Goal: Check status: Check status

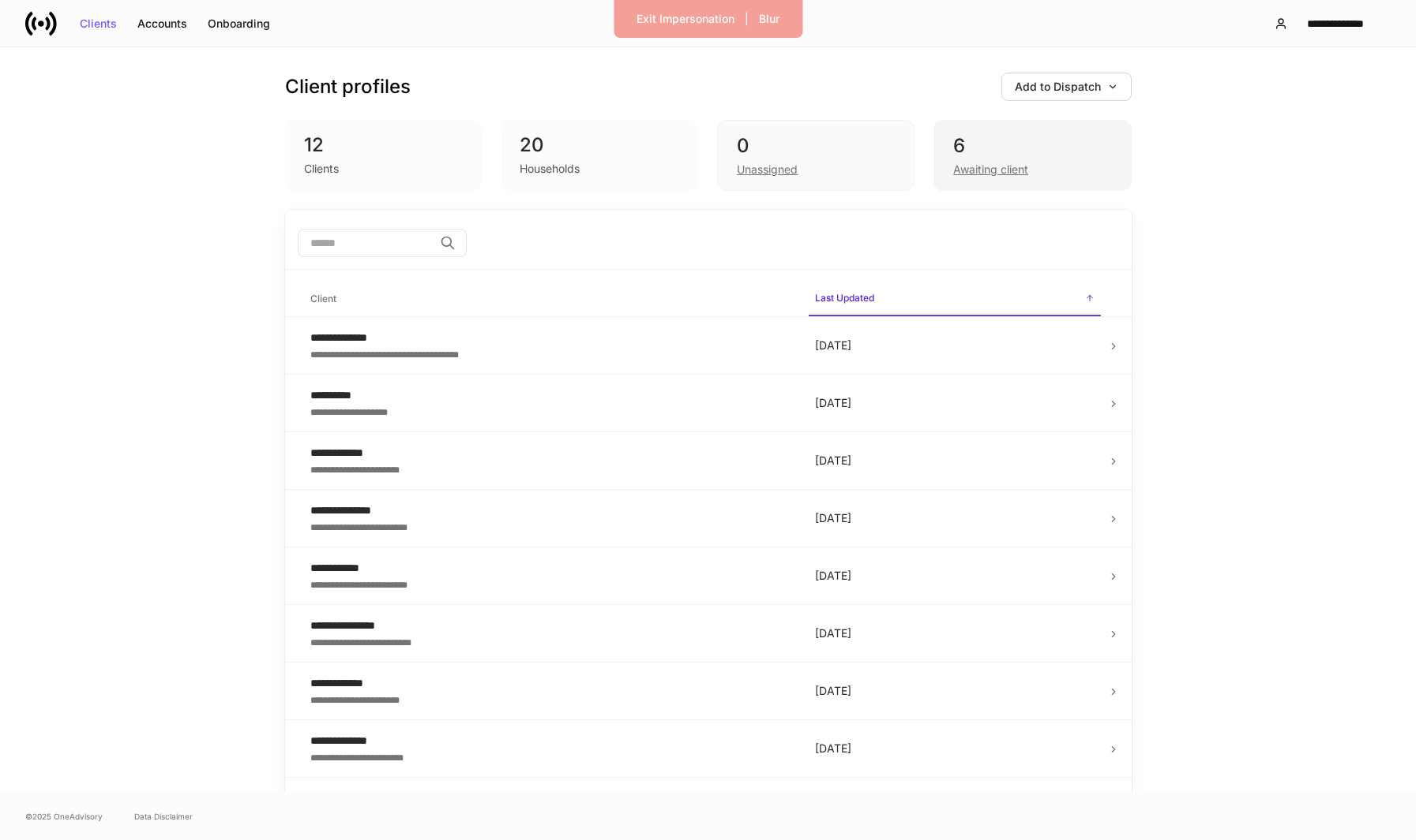
click at [972, 151] on div "6" at bounding box center [1031, 146] width 158 height 25
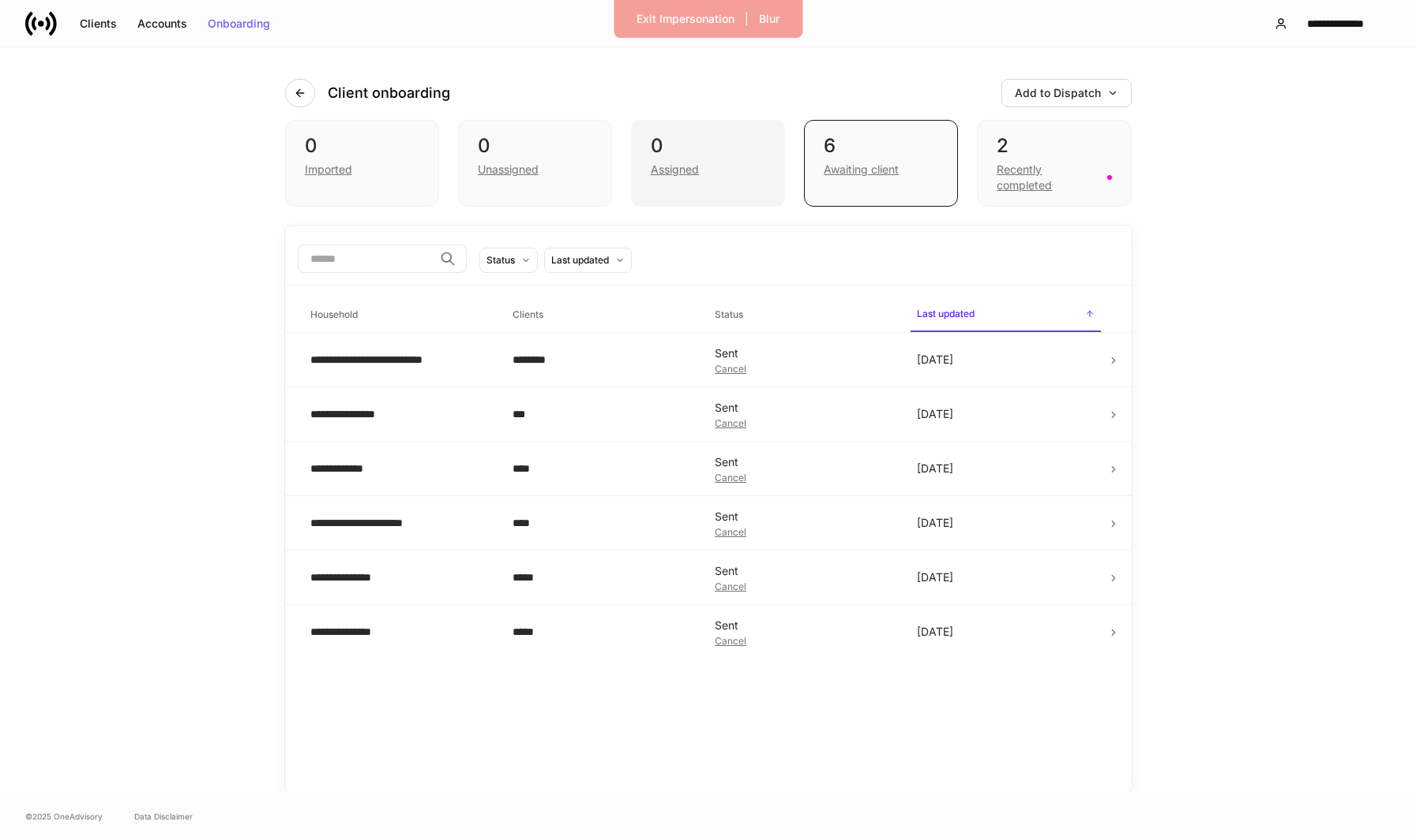
click at [676, 187] on div "0 Assigned" at bounding box center [708, 163] width 154 height 87
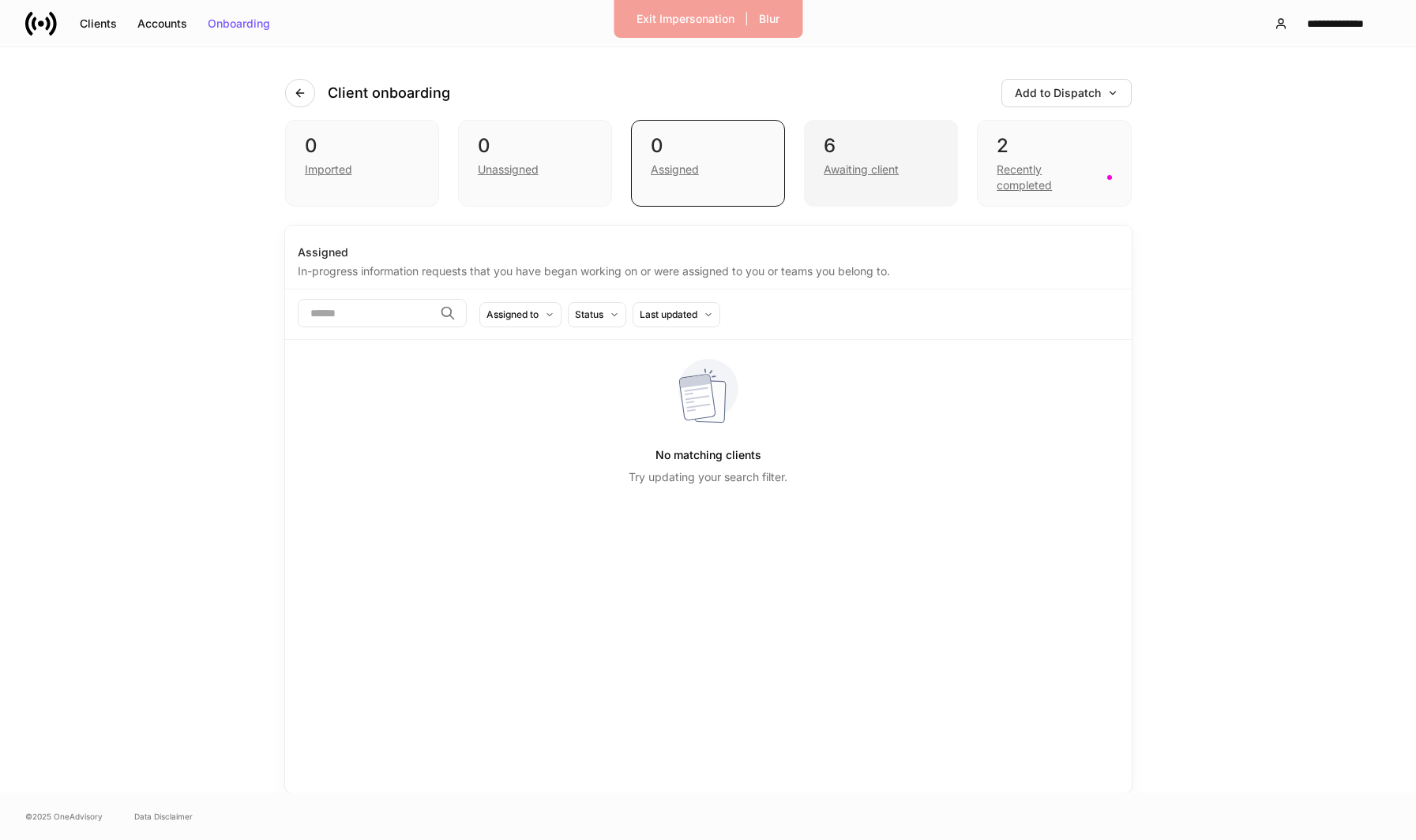
click at [882, 157] on div "6" at bounding box center [881, 146] width 115 height 25
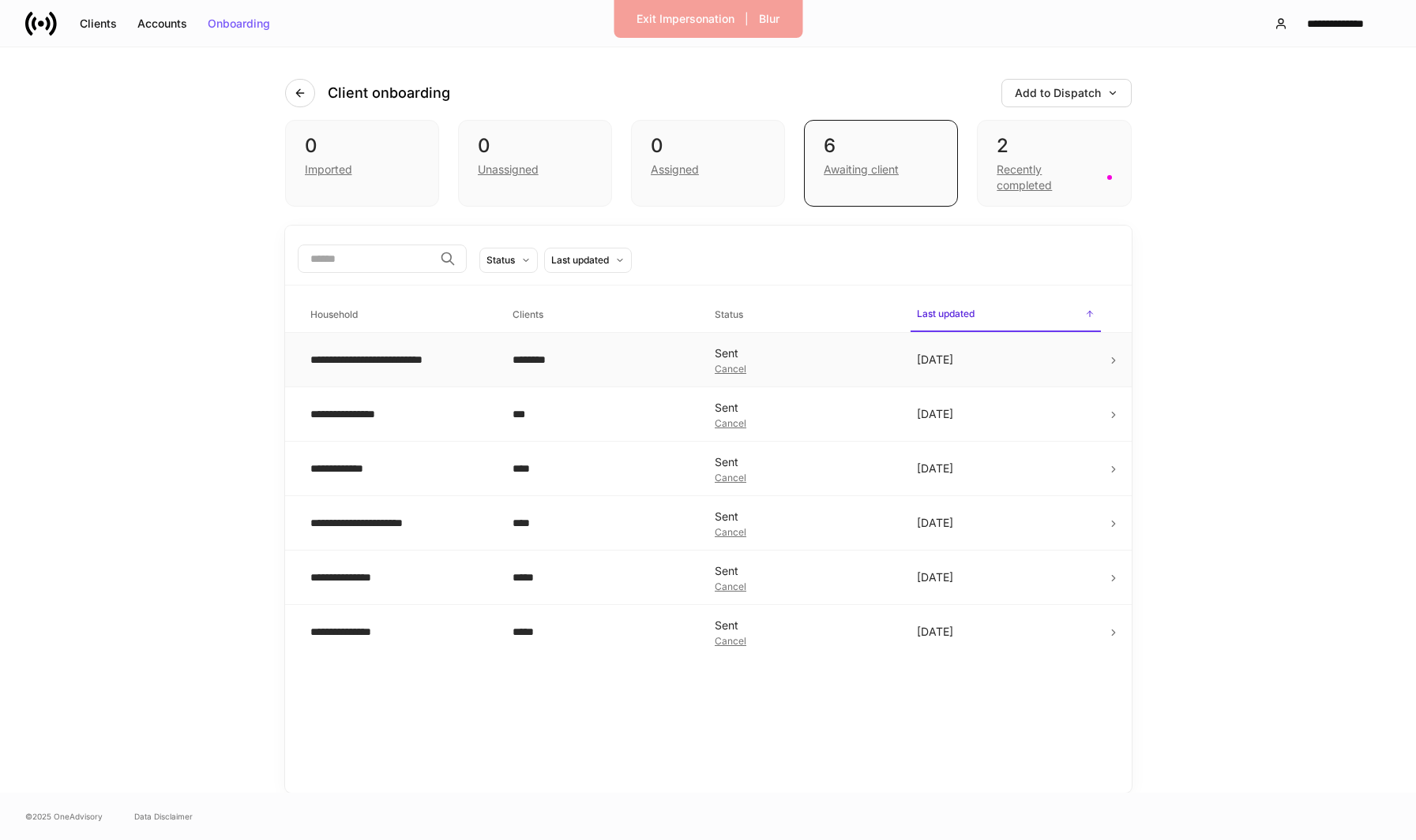
click at [475, 375] on td "**********" at bounding box center [399, 360] width 203 height 55
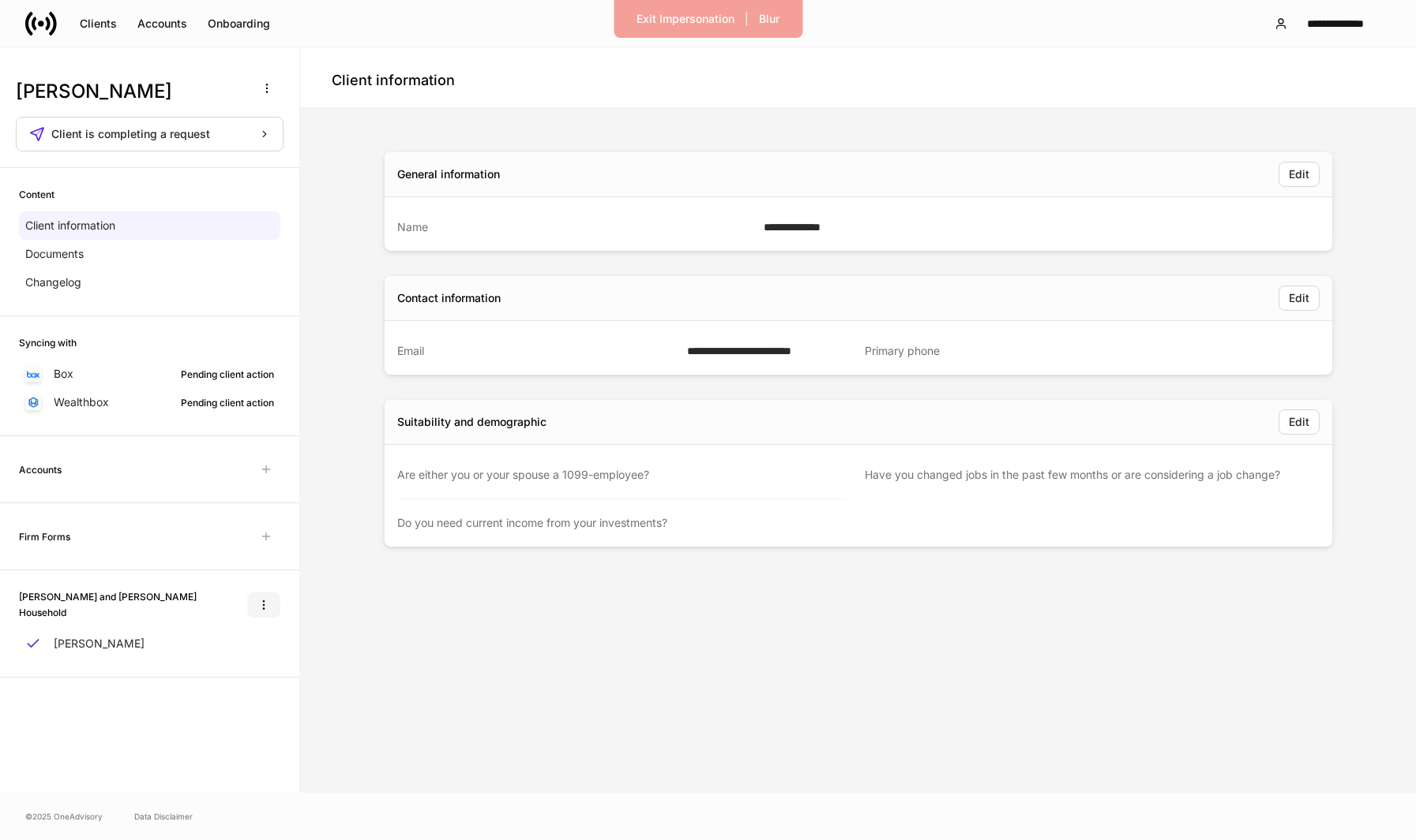
click at [257, 600] on icon "button" at bounding box center [263, 604] width 13 height 13
click at [350, 591] on div at bounding box center [708, 420] width 1416 height 840
click at [181, 408] on div "Pending client action" at bounding box center [228, 402] width 93 height 15
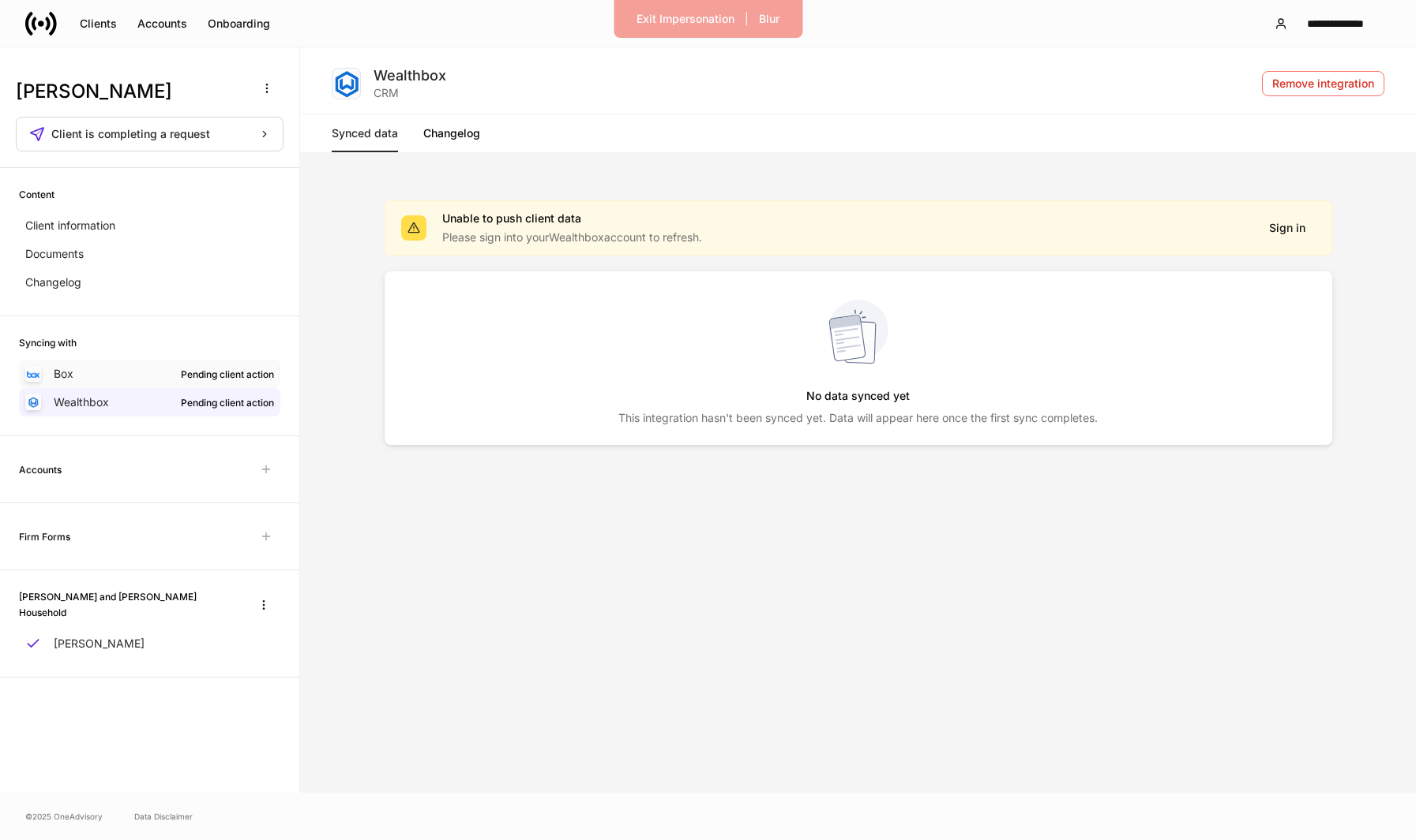
click at [215, 367] on div "Pending client action" at bounding box center [228, 374] width 93 height 15
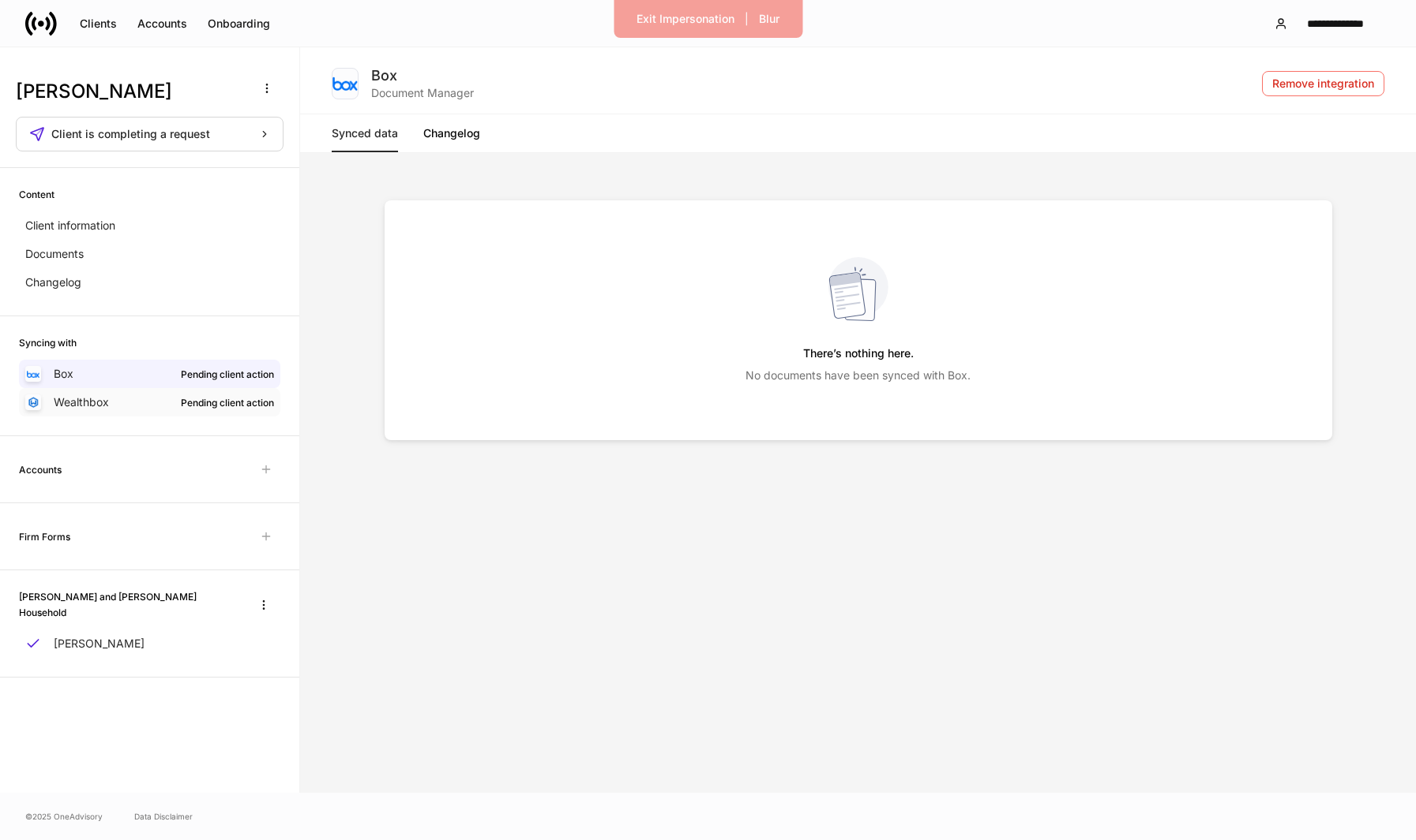
click at [218, 397] on div "Pending client action" at bounding box center [228, 402] width 93 height 15
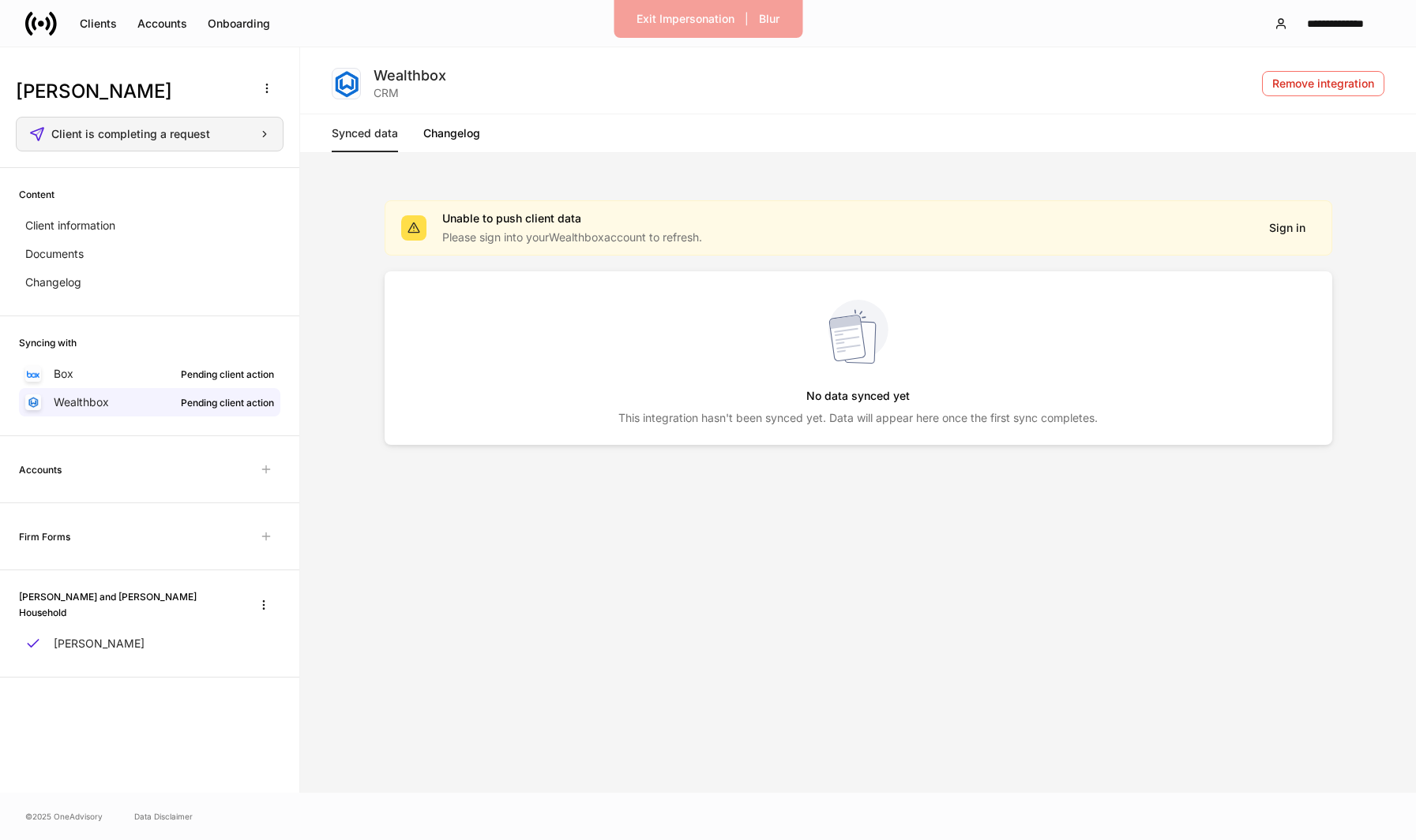
click at [223, 128] on div "Client is completing a request" at bounding box center [161, 133] width 219 height 11
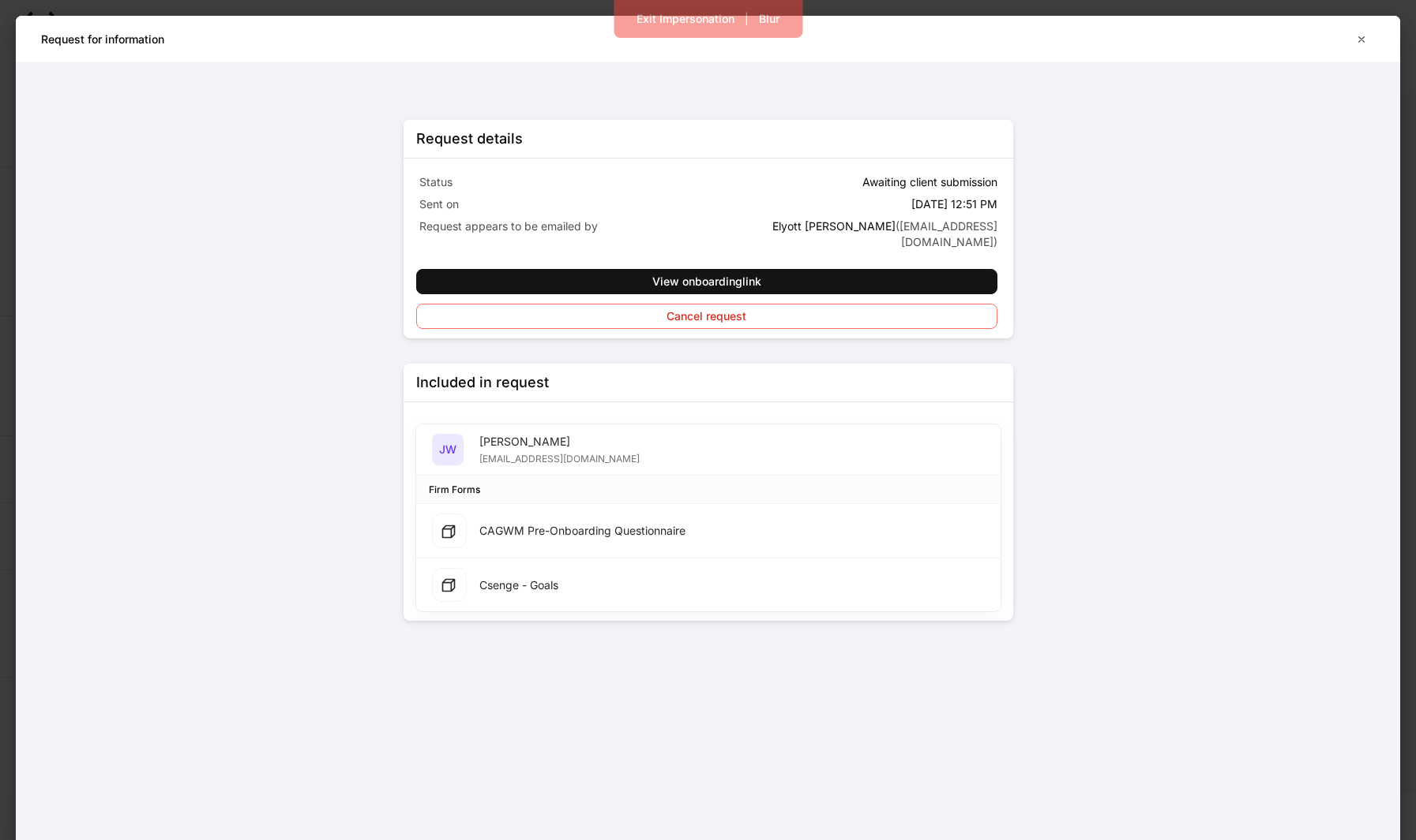
click at [536, 454] on div "[PERSON_NAME] [PERSON_NAME] [EMAIL_ADDRESS][DOMAIN_NAME]" at bounding box center [708, 450] width 584 height 52
click at [550, 450] on div "[EMAIL_ADDRESS][DOMAIN_NAME]" at bounding box center [559, 457] width 161 height 16
click at [709, 276] on div "View onboarding link" at bounding box center [707, 281] width 109 height 11
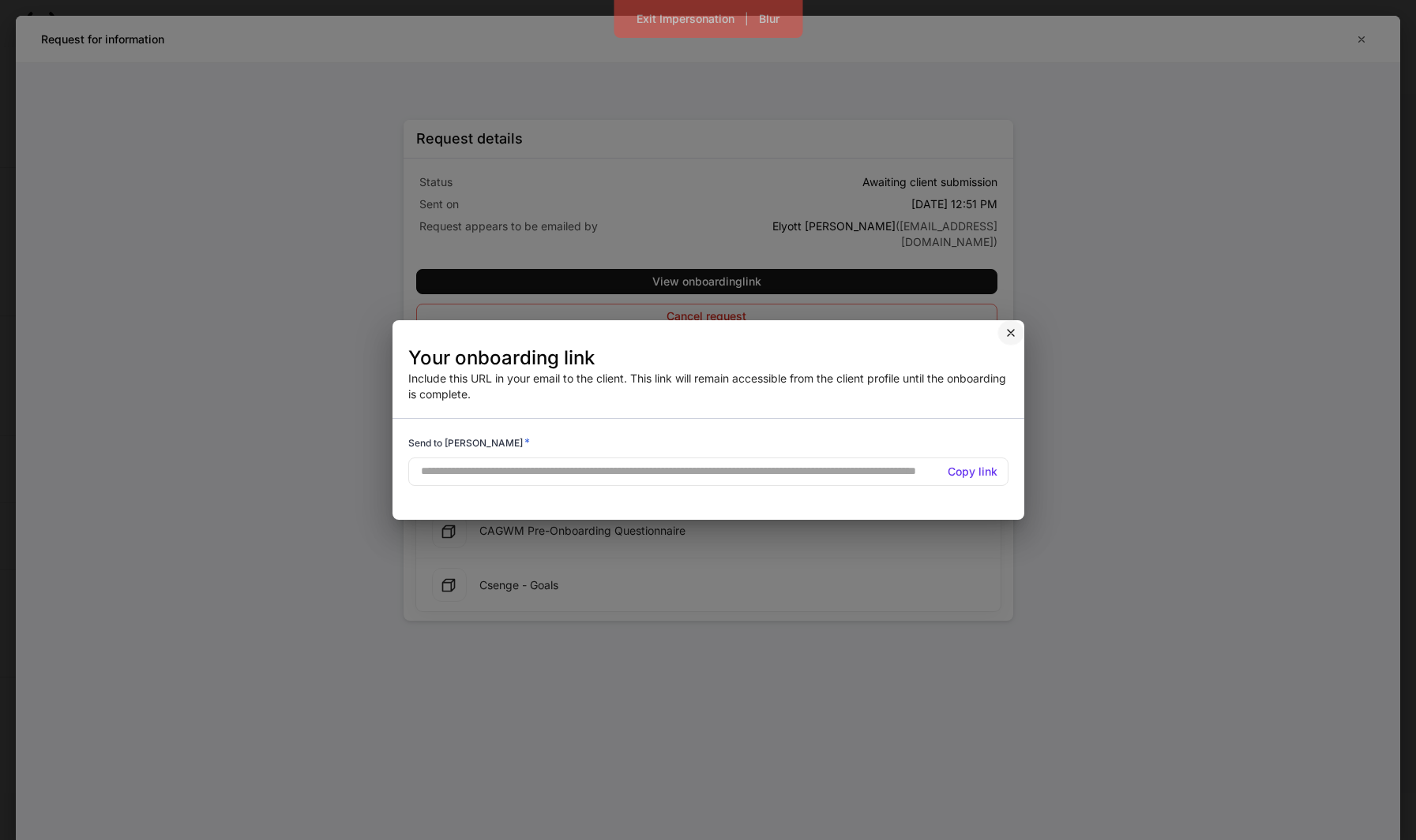
click at [1013, 326] on button "button" at bounding box center [1011, 333] width 27 height 25
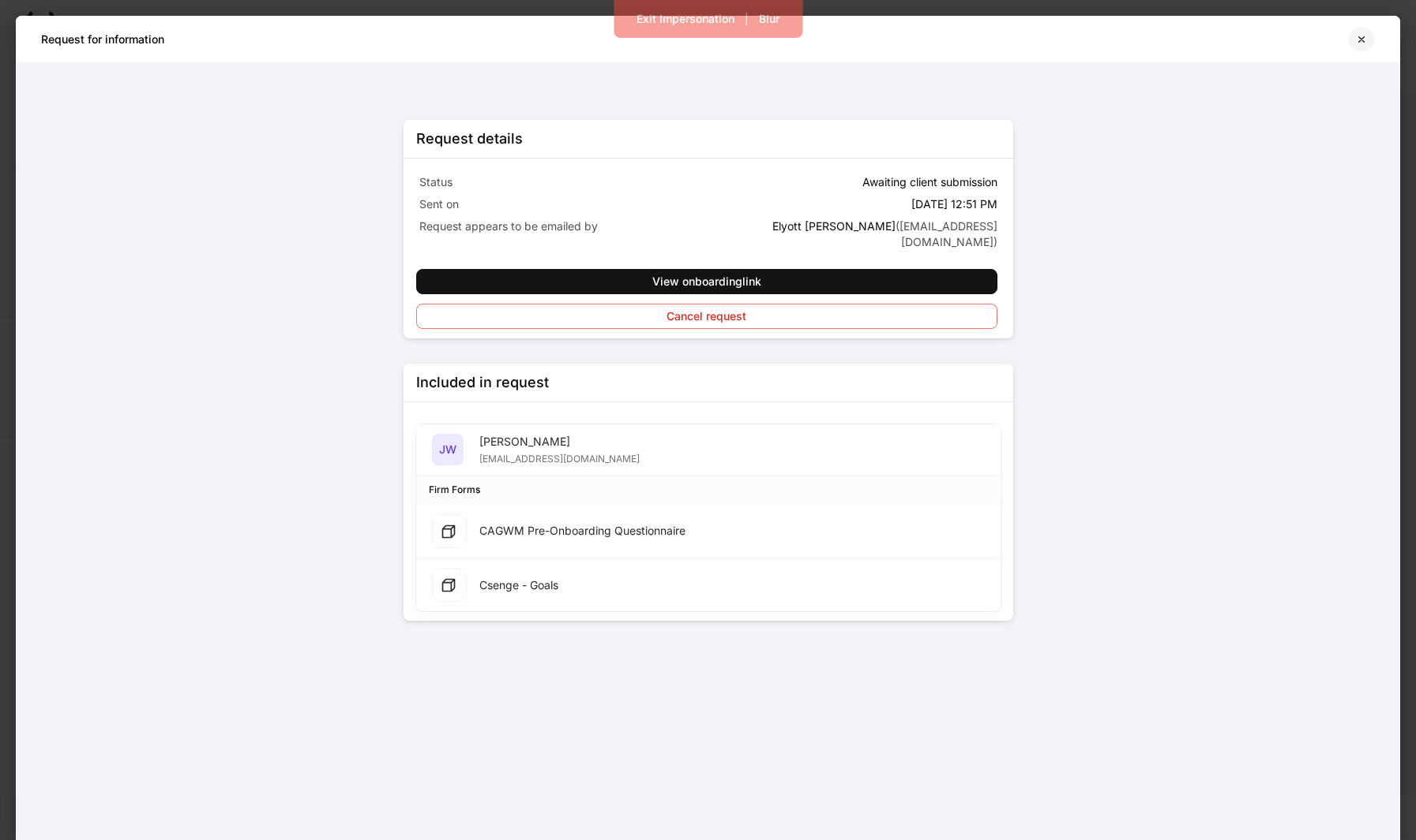
click at [1361, 49] on button "button" at bounding box center [1361, 40] width 27 height 25
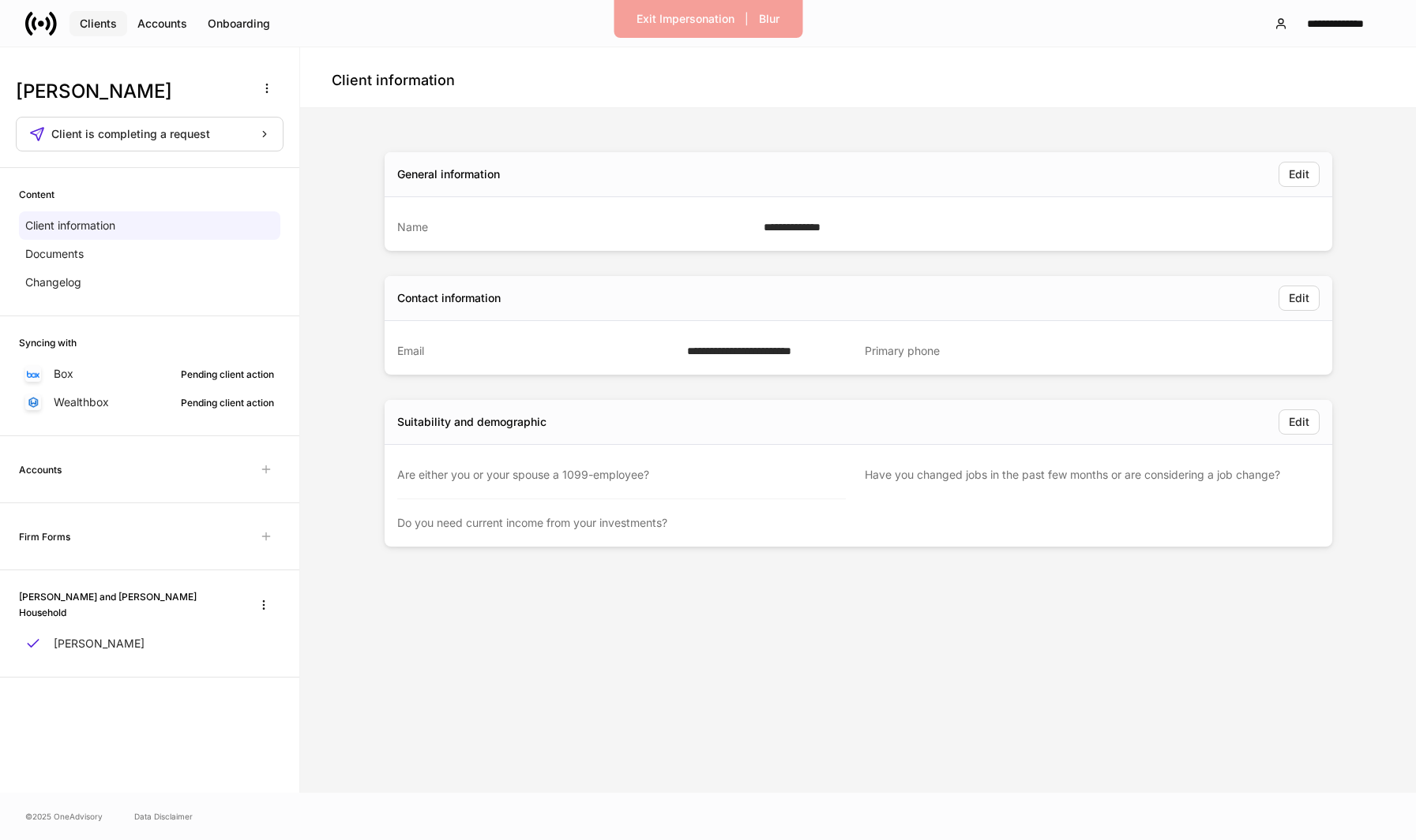
drag, startPoint x: 113, startPoint y: 27, endPoint x: 142, endPoint y: 50, distance: 37.0
click at [142, 50] on div "**********" at bounding box center [708, 420] width 1416 height 840
click at [686, 24] on div "Exit Impersonation" at bounding box center [685, 18] width 98 height 11
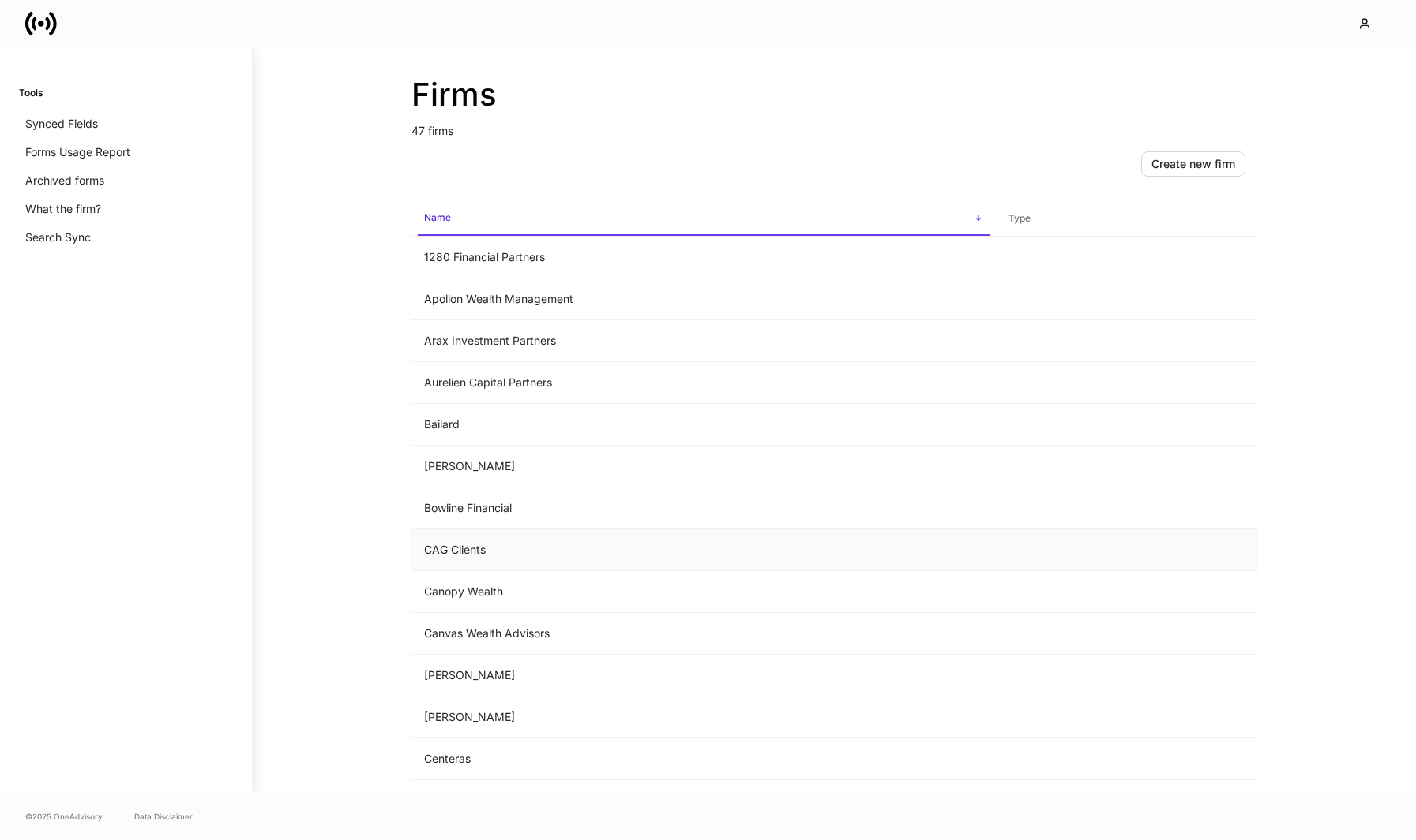
click at [508, 531] on td "CAG Clients" at bounding box center [703, 550] width 584 height 42
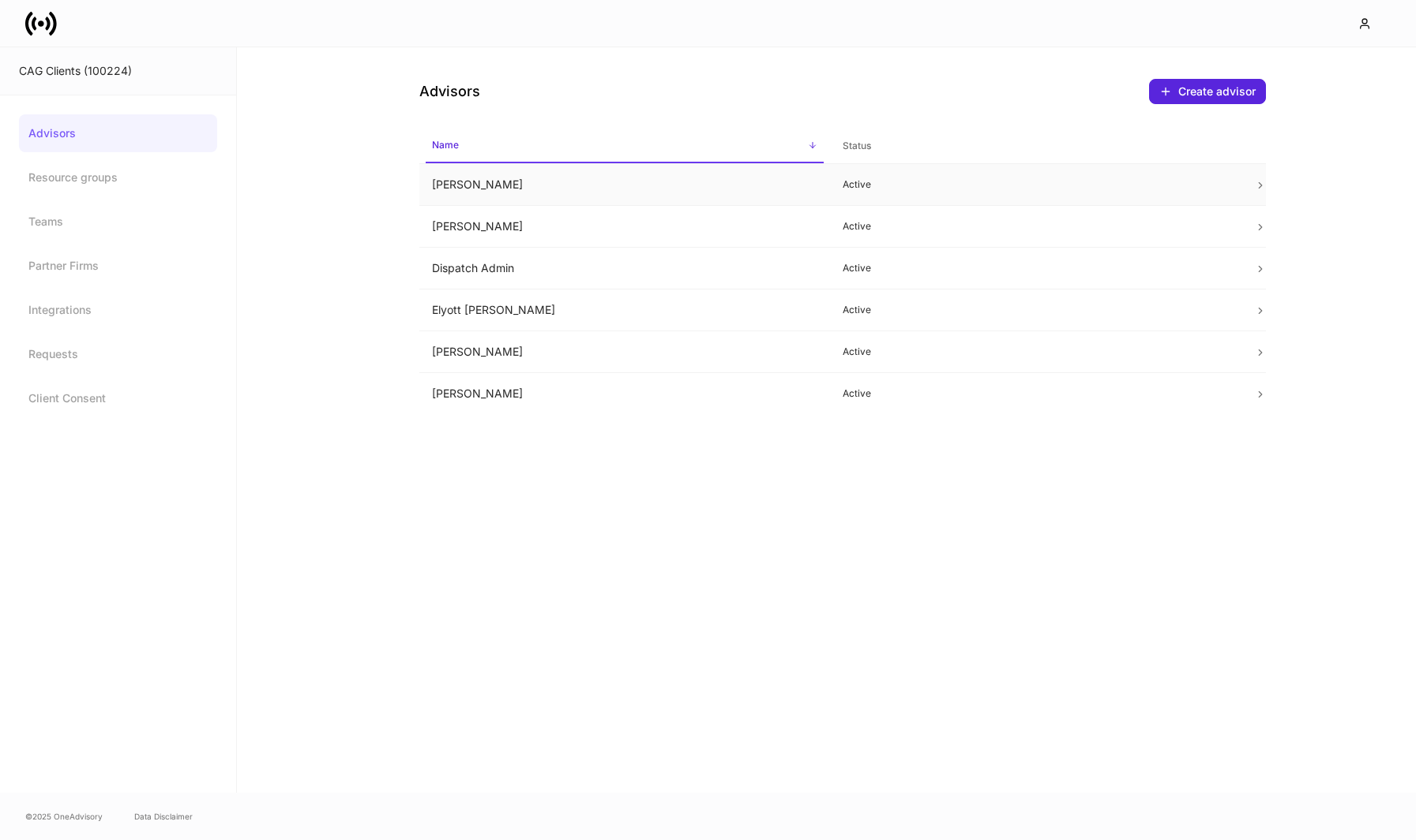
click at [571, 190] on td "Chris Csenge" at bounding box center [624, 185] width 411 height 42
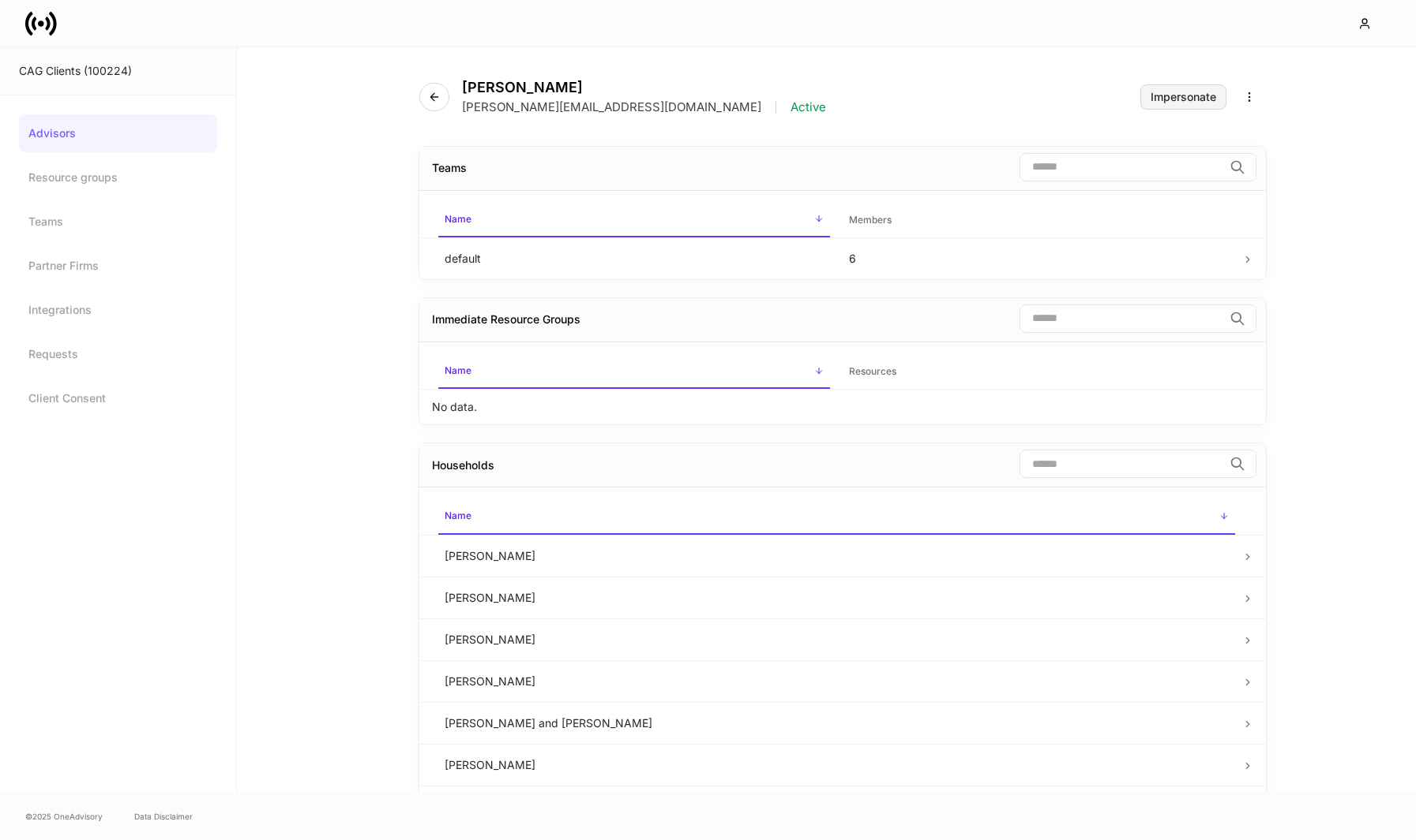
click at [1169, 102] on div "Impersonate" at bounding box center [1182, 96] width 65 height 11
